Goal: Information Seeking & Learning: Find contact information

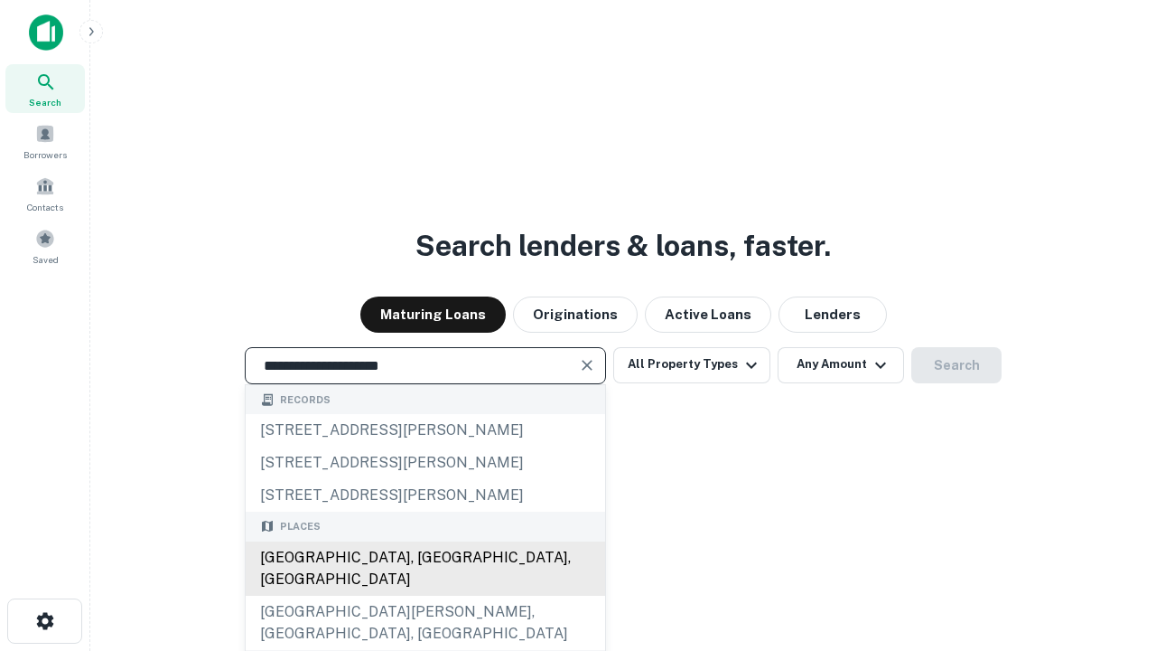
click at [425, 595] on div "Santa Monica, CA, USA" at bounding box center [426, 568] width 360 height 54
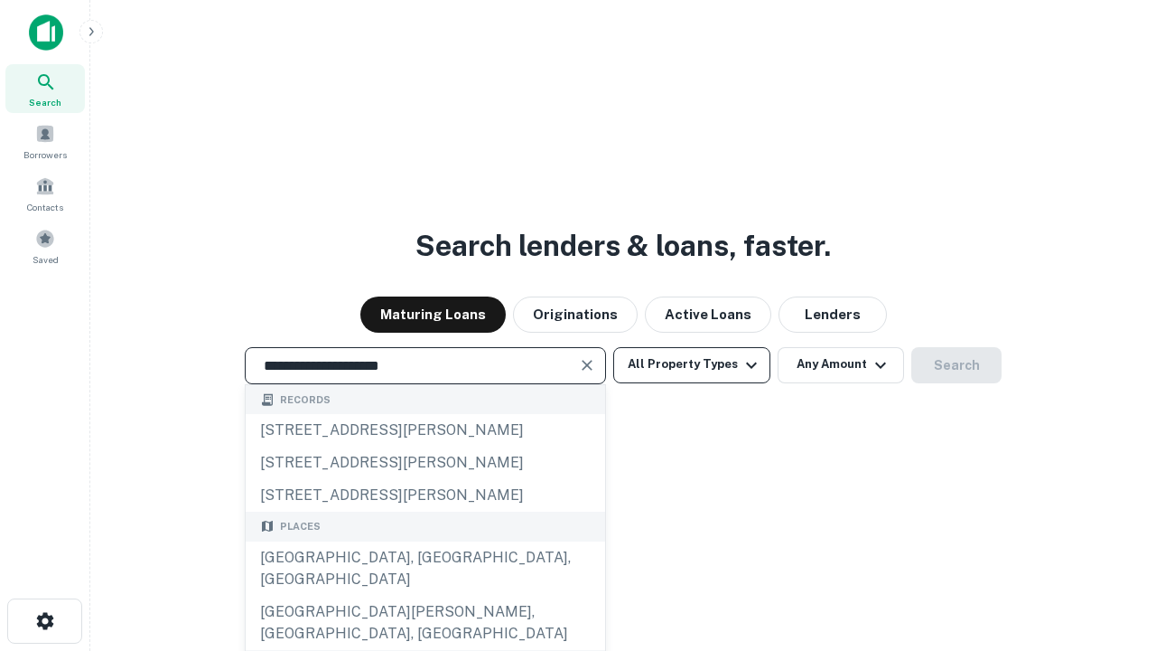
click at [692, 364] on button "All Property Types" at bounding box center [691, 365] width 157 height 36
type input "**********"
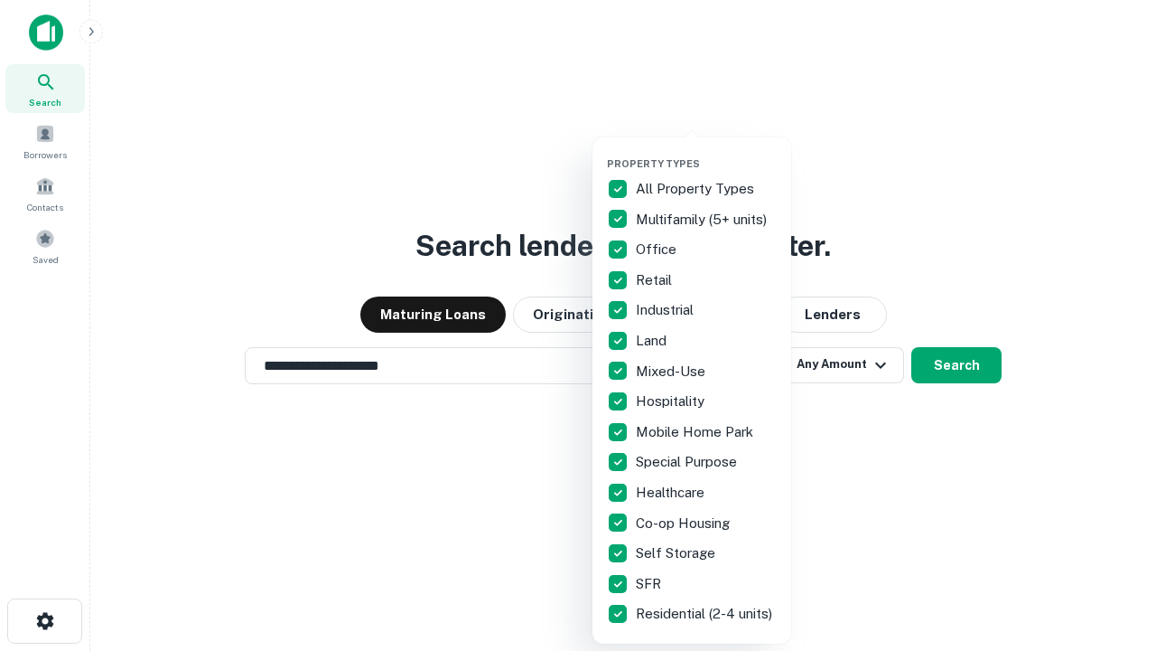
click at [707, 152] on button "button" at bounding box center [706, 152] width 199 height 1
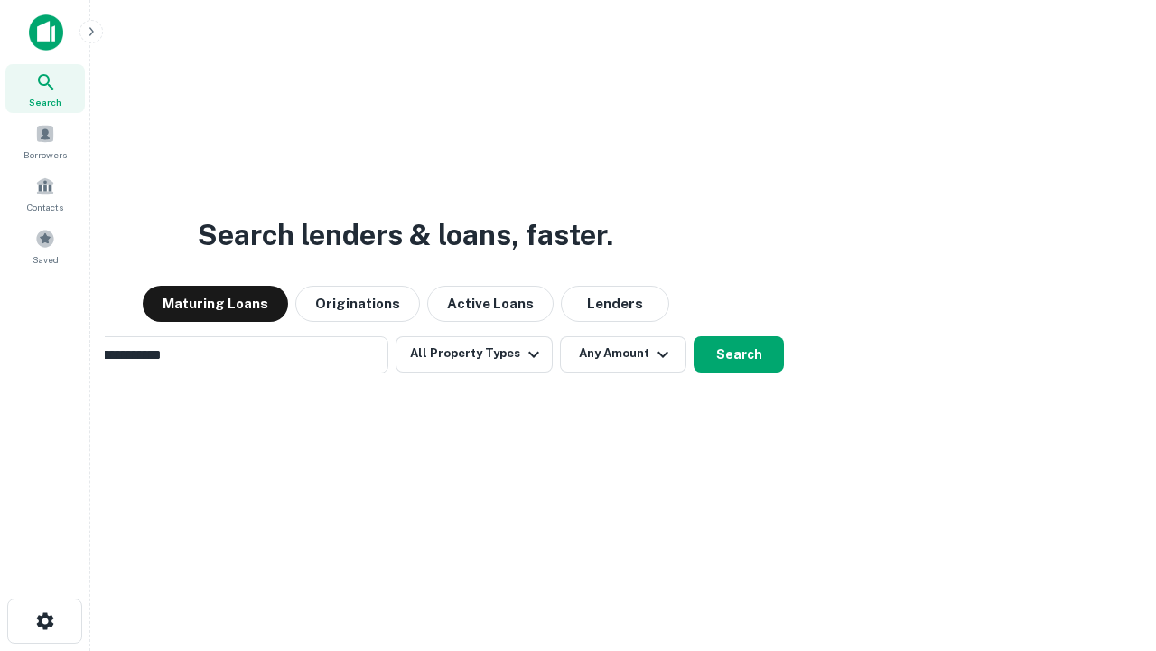
scroll to position [28, 0]
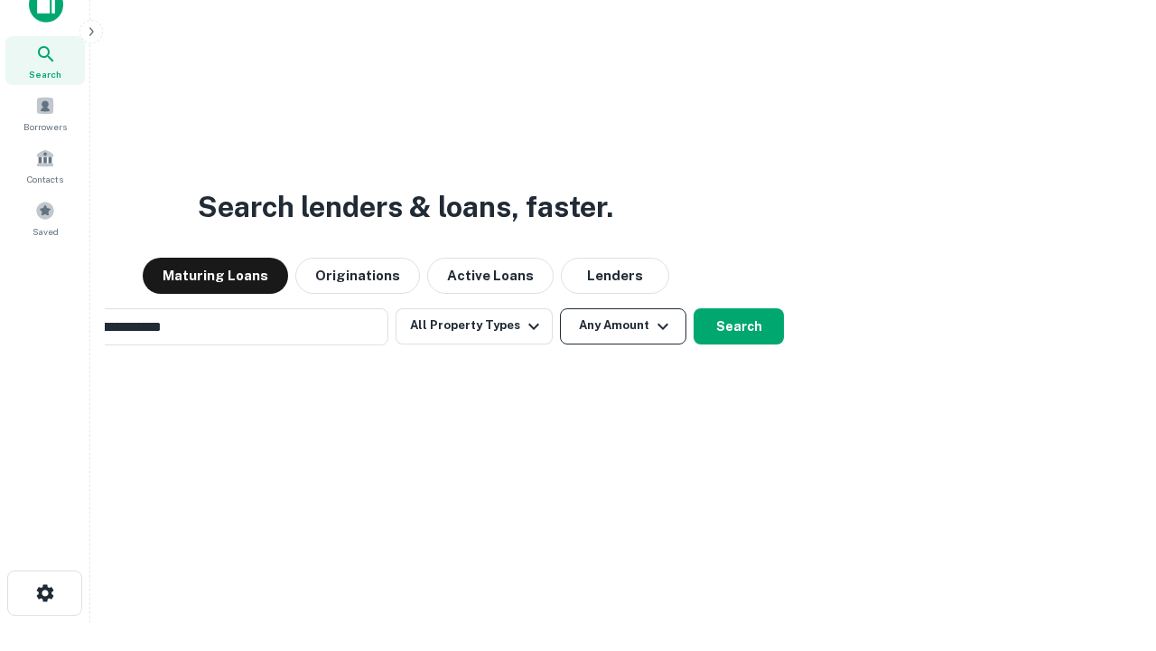
click at [560, 308] on button "Any Amount" at bounding box center [623, 326] width 126 height 36
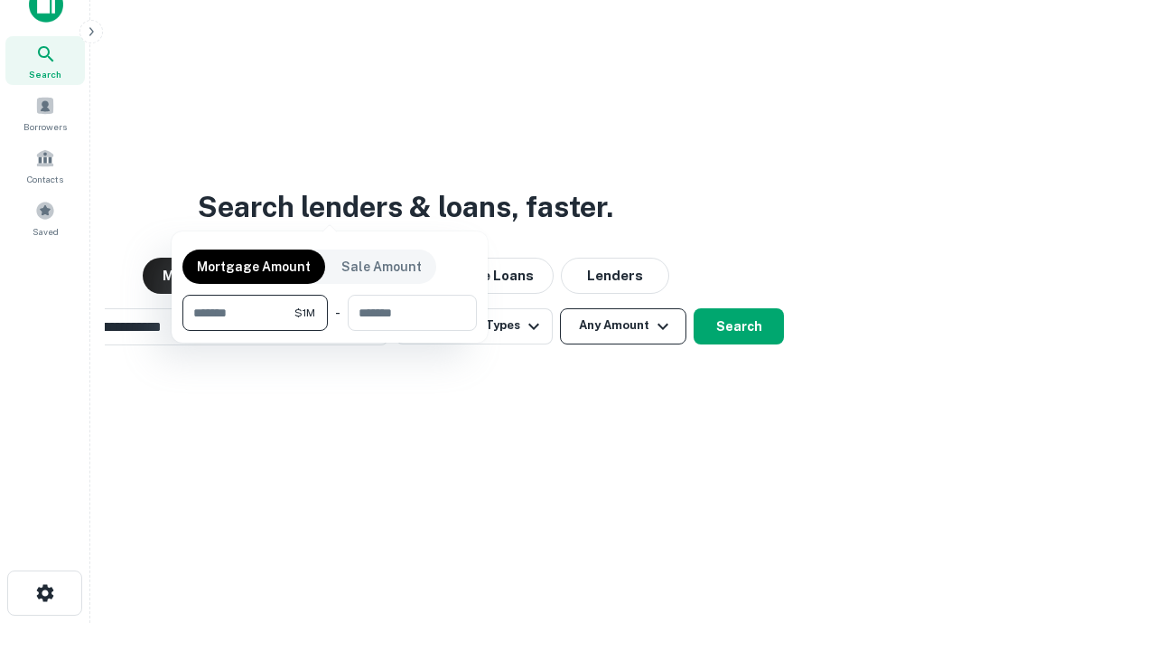
scroll to position [29, 0]
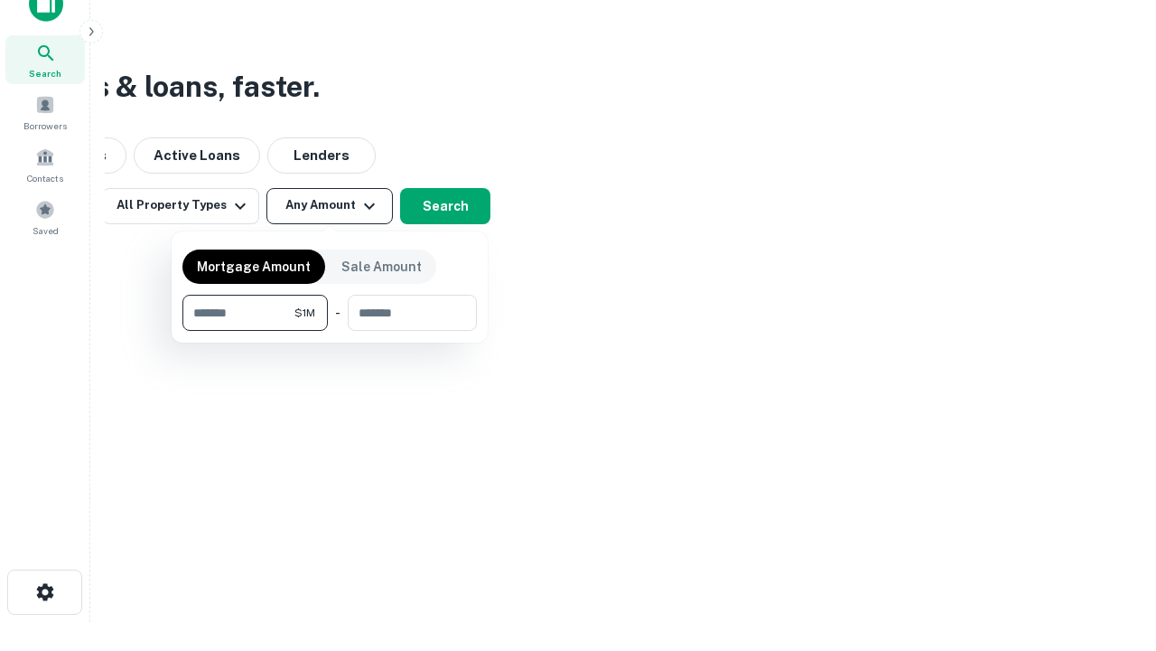
type input "*******"
click at [330, 331] on button "button" at bounding box center [330, 331] width 295 height 1
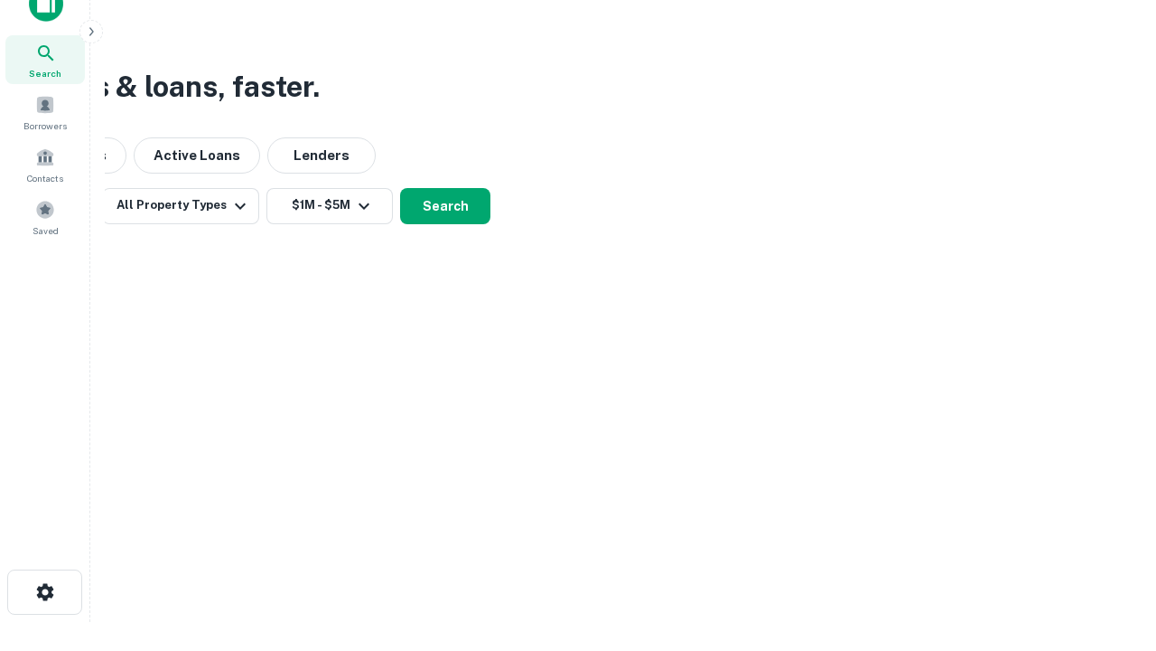
scroll to position [28, 0]
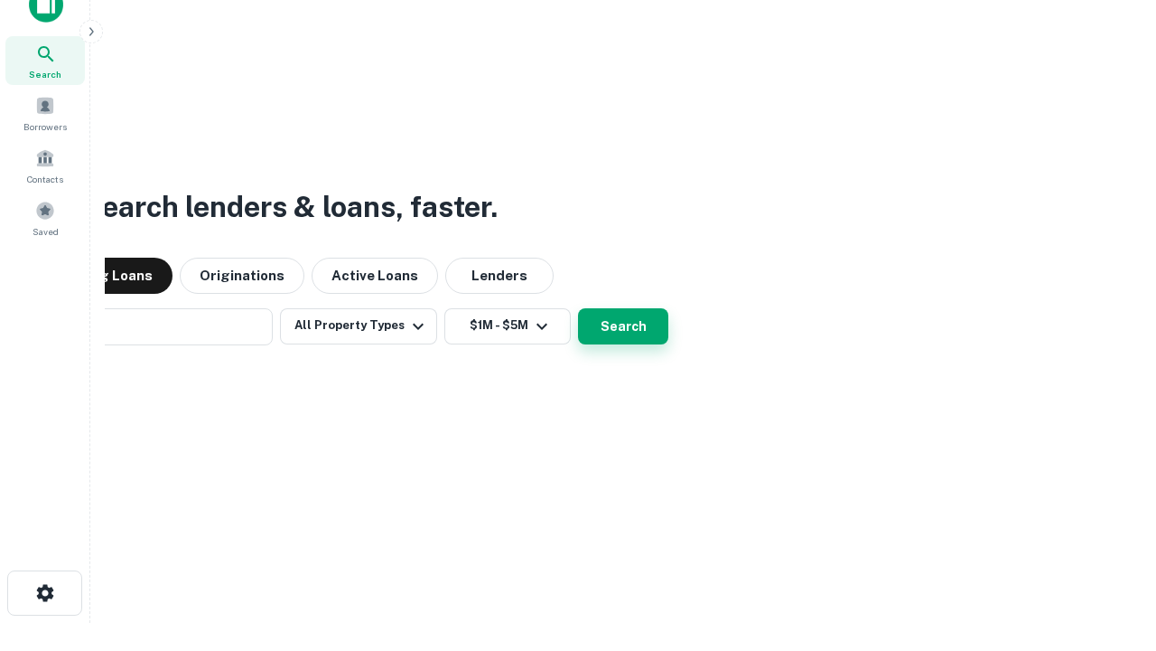
click at [578, 308] on button "Search" at bounding box center [623, 326] width 90 height 36
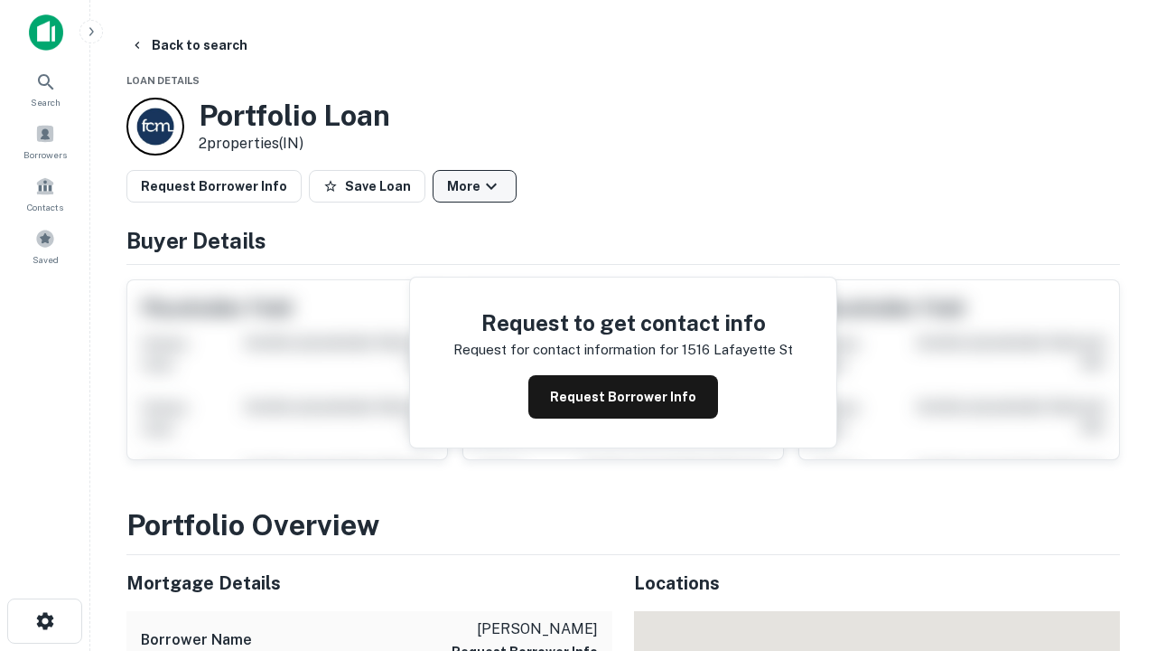
click at [474, 186] on button "More" at bounding box center [475, 186] width 84 height 33
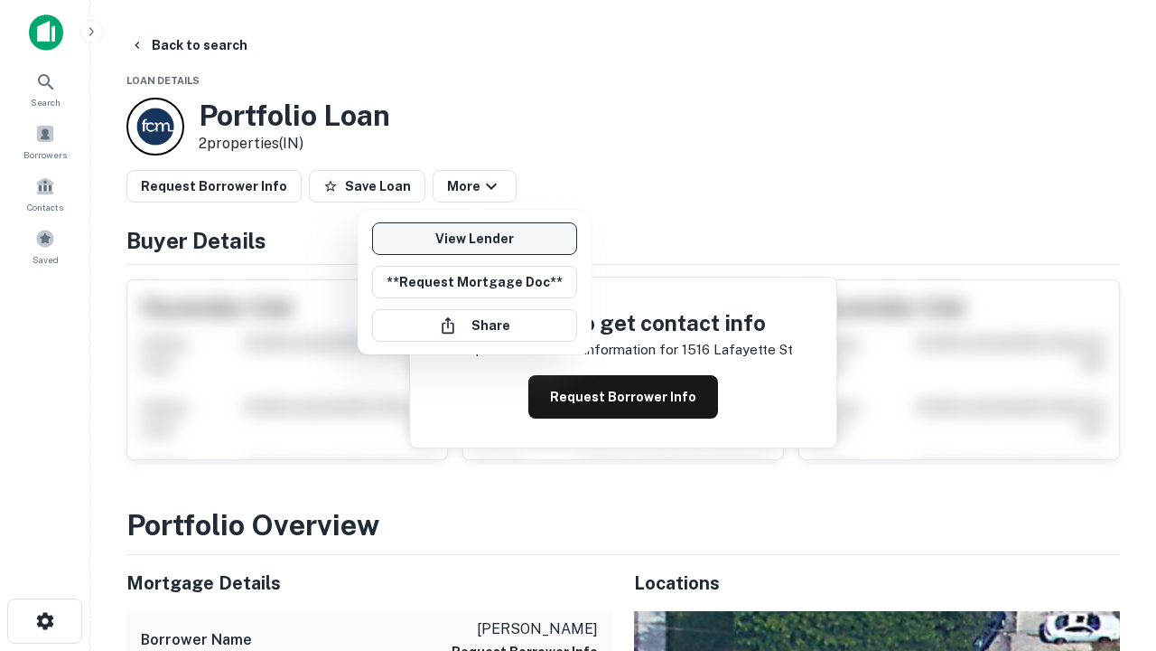
click at [474, 239] on link "View Lender" at bounding box center [474, 238] width 205 height 33
